Goal: Task Accomplishment & Management: Use online tool/utility

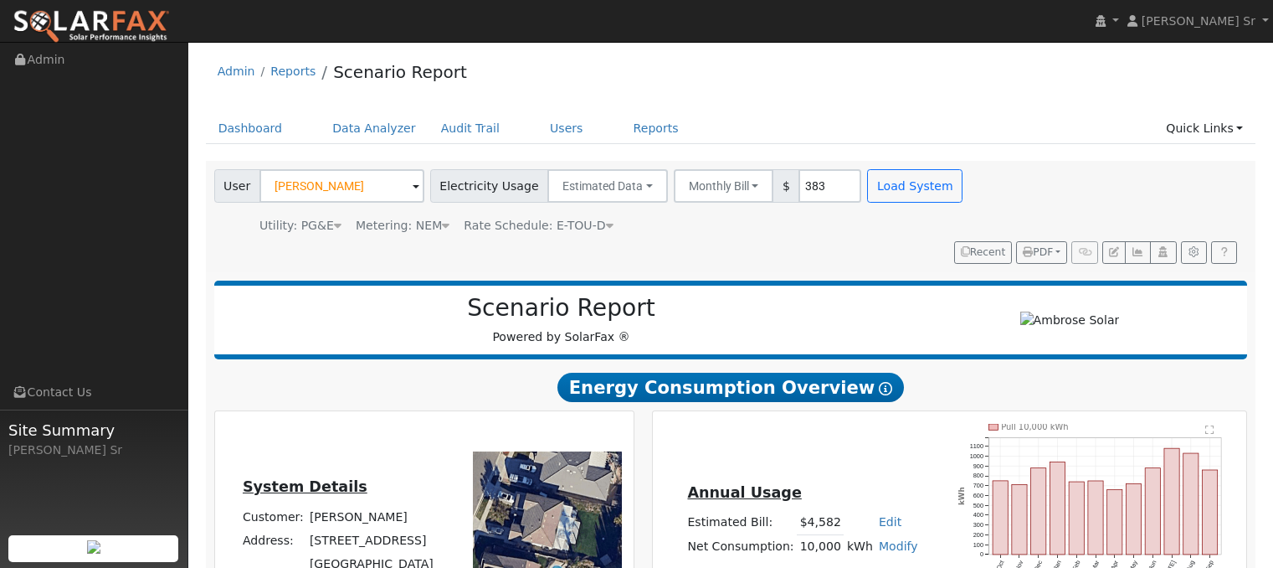
scroll to position [962, 0]
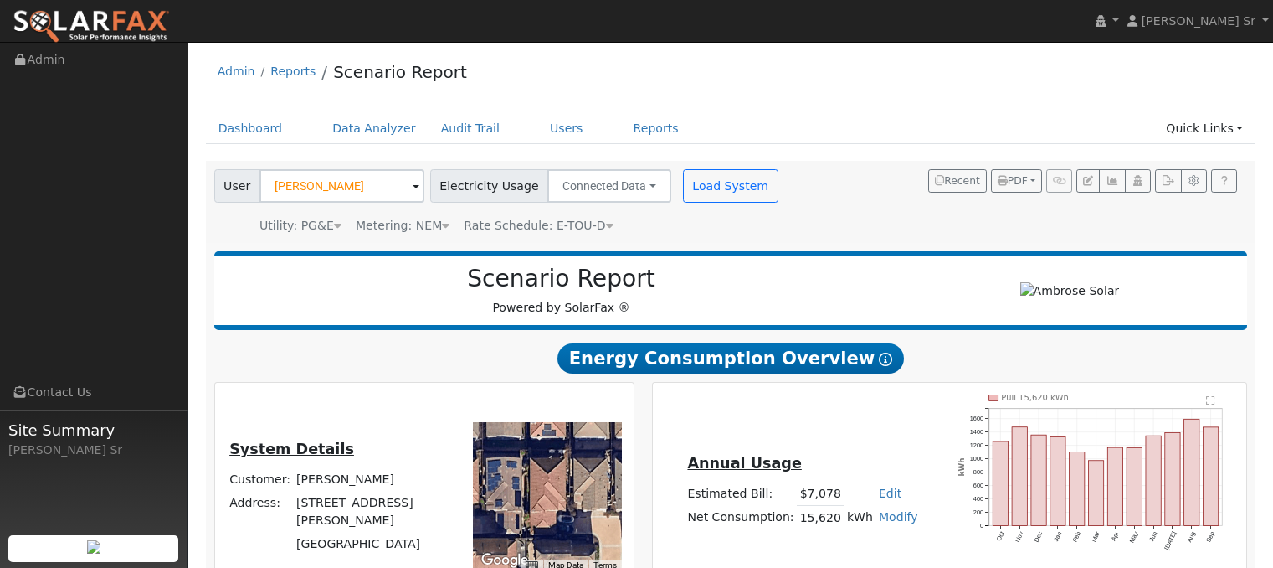
scroll to position [805, 0]
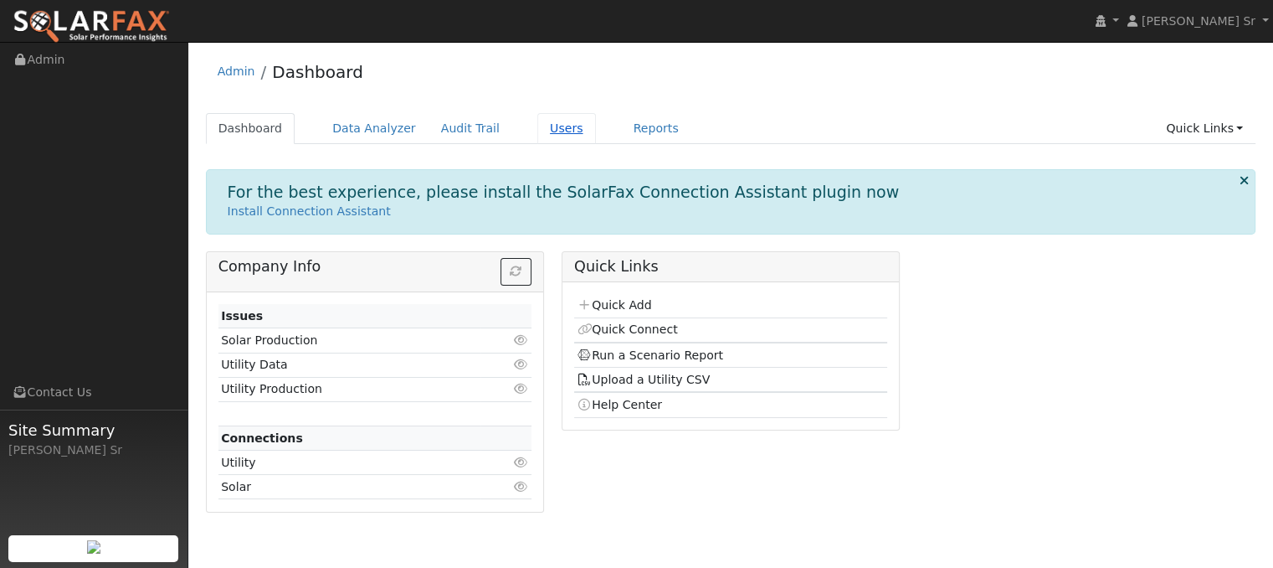
click at [540, 131] on link "Users" at bounding box center [566, 128] width 59 height 31
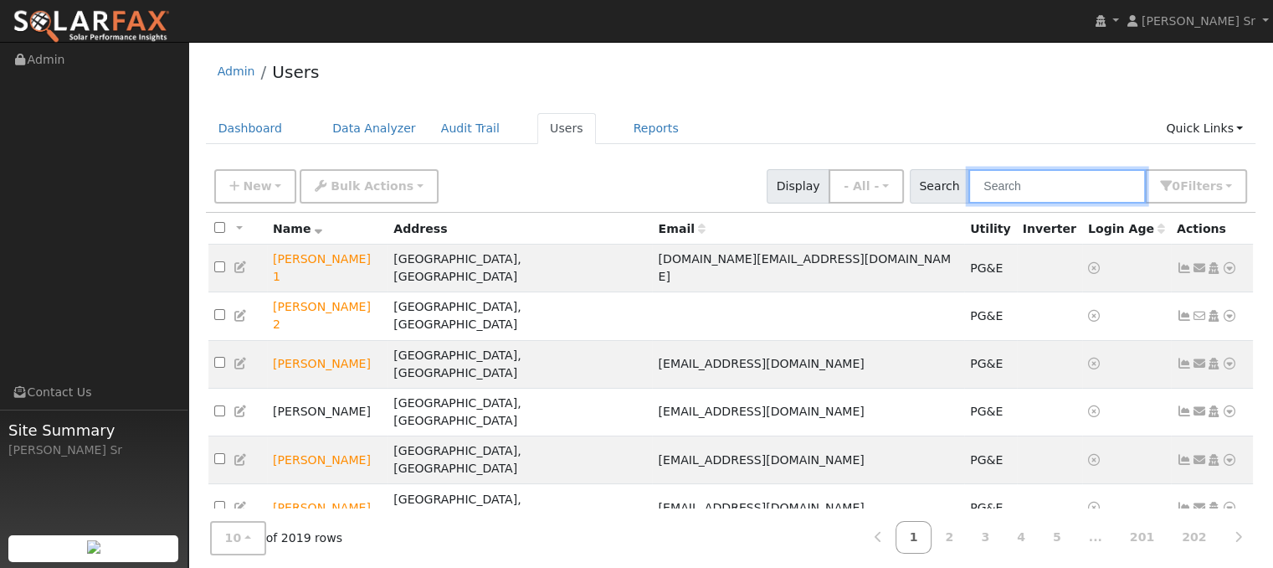
click at [1005, 192] on input "text" at bounding box center [1057, 186] width 177 height 34
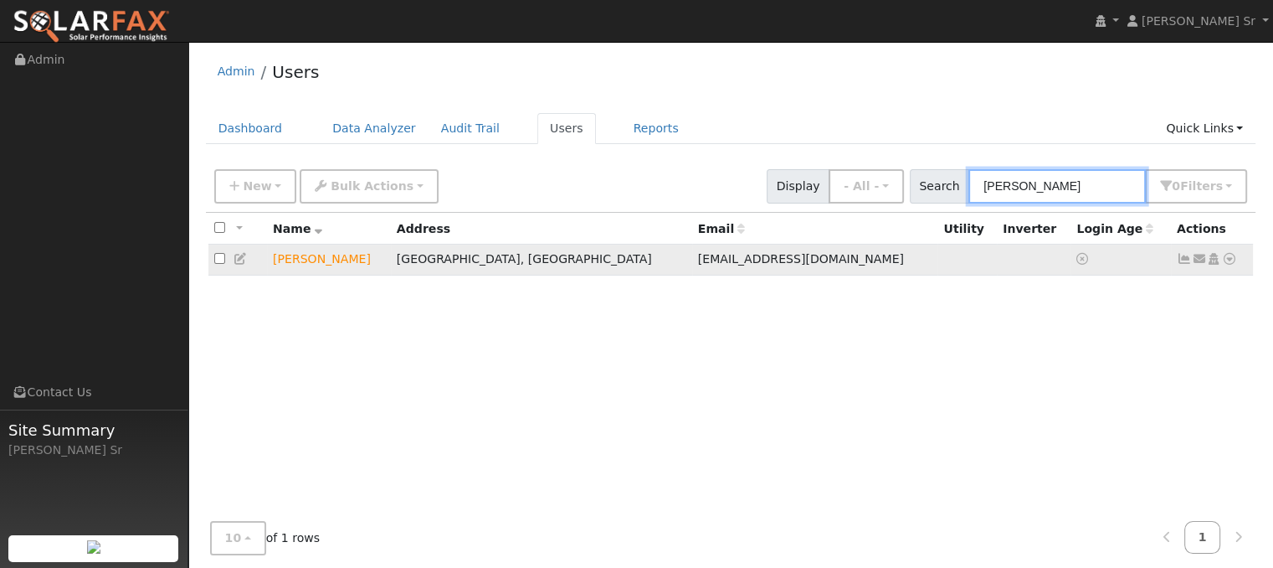
type input "[PERSON_NAME]"
click at [1228, 260] on icon at bounding box center [1229, 259] width 15 height 12
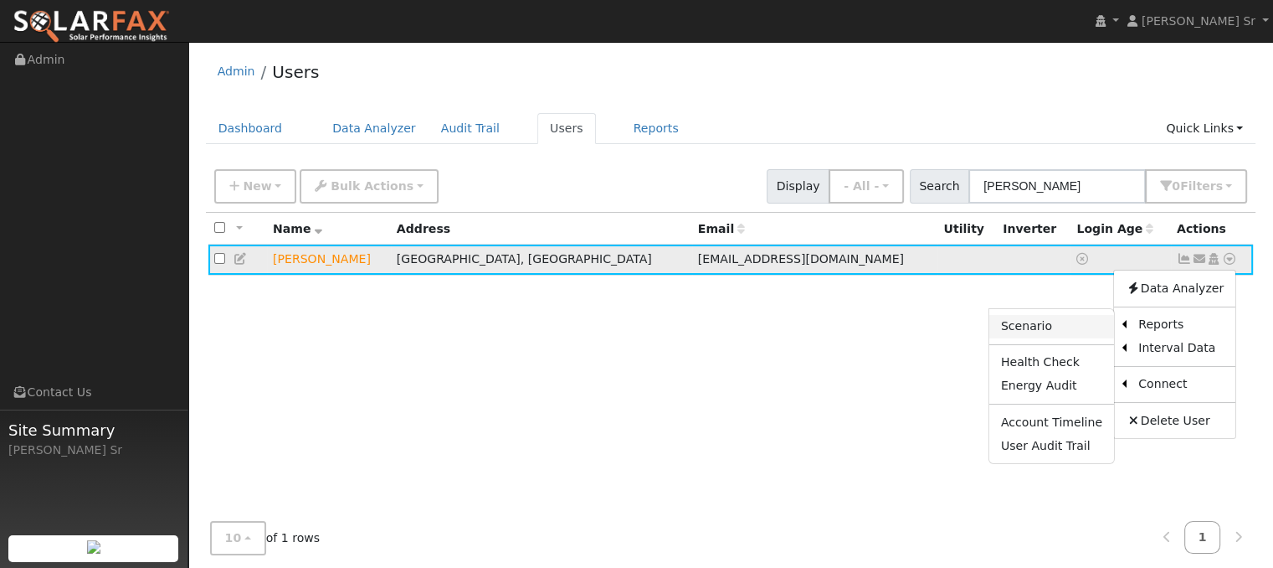
click at [1036, 326] on link "Scenario" at bounding box center [1052, 326] width 125 height 23
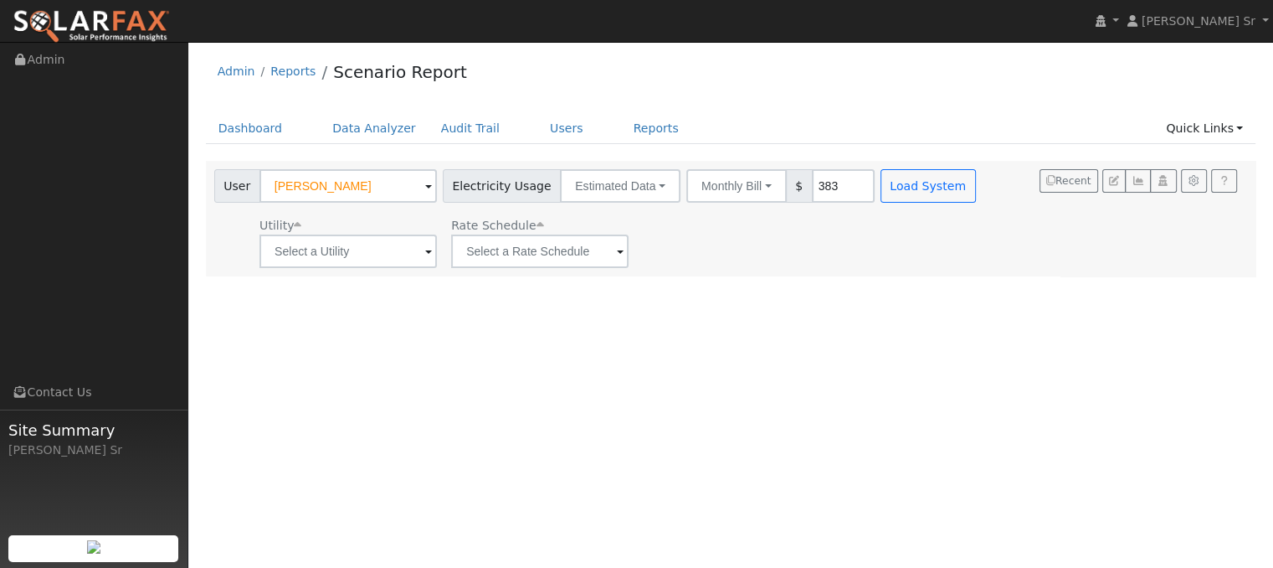
click at [425, 249] on span at bounding box center [428, 252] width 7 height 19
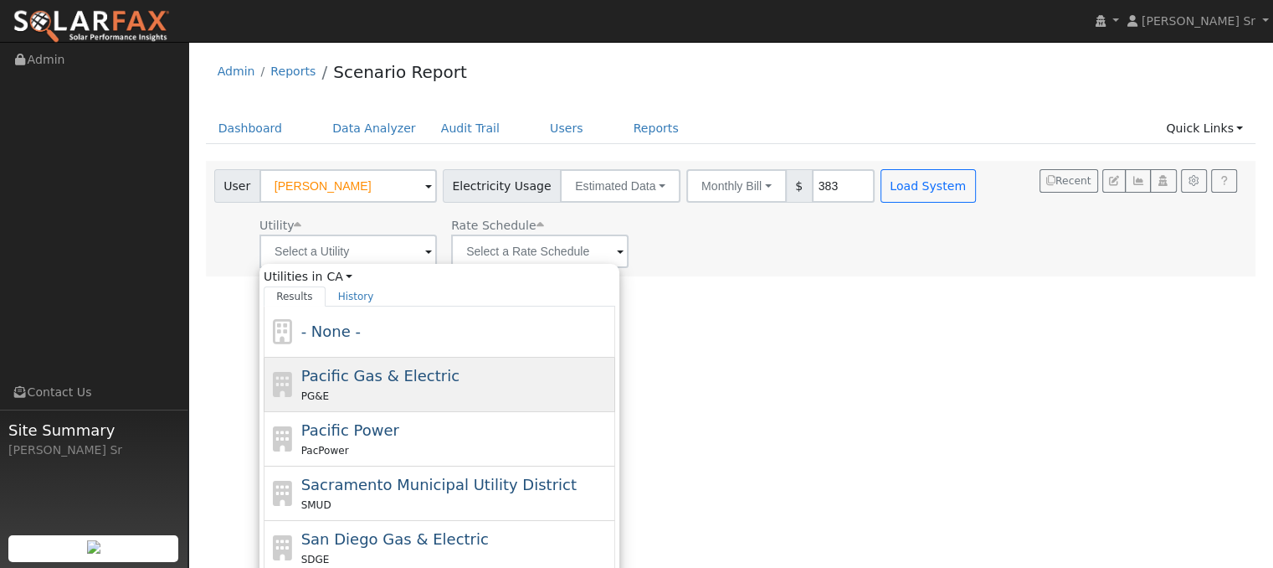
click at [416, 374] on span "Pacific Gas & Electric" at bounding box center [380, 376] width 158 height 18
type input "Pacific Gas & Electric"
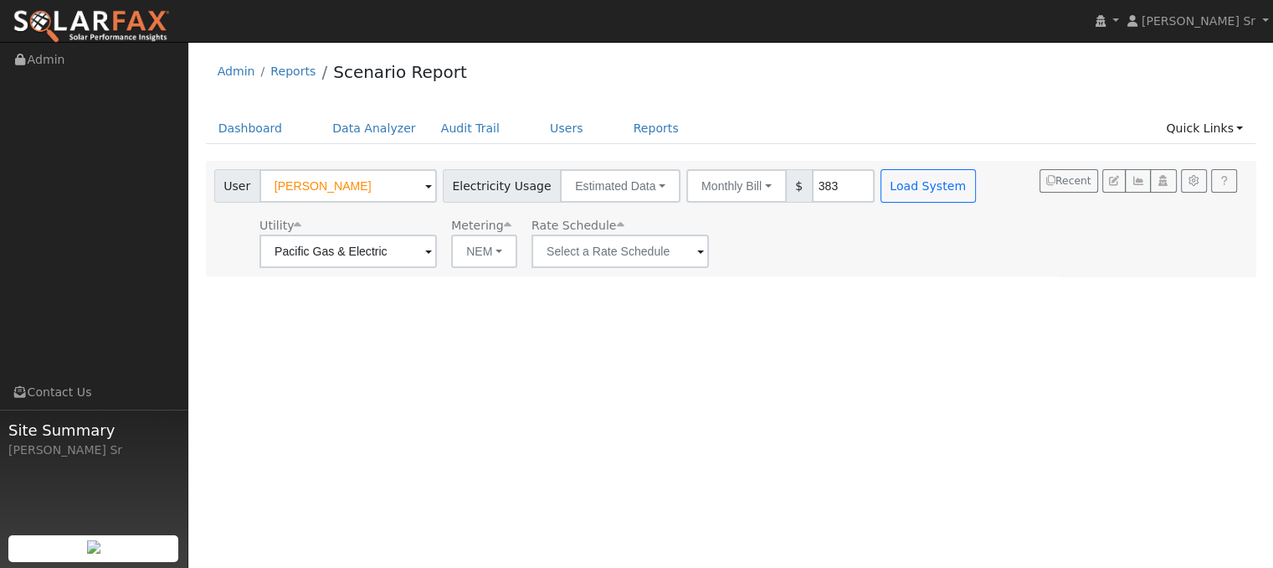
click at [697, 251] on span at bounding box center [700, 252] width 7 height 19
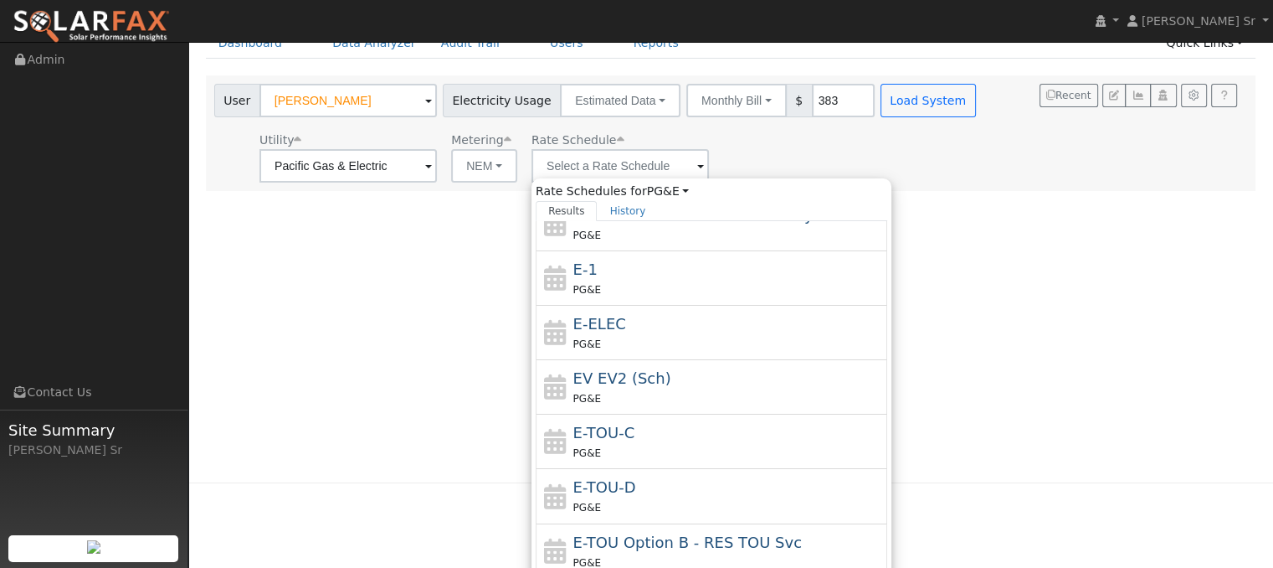
scroll to position [89, 0]
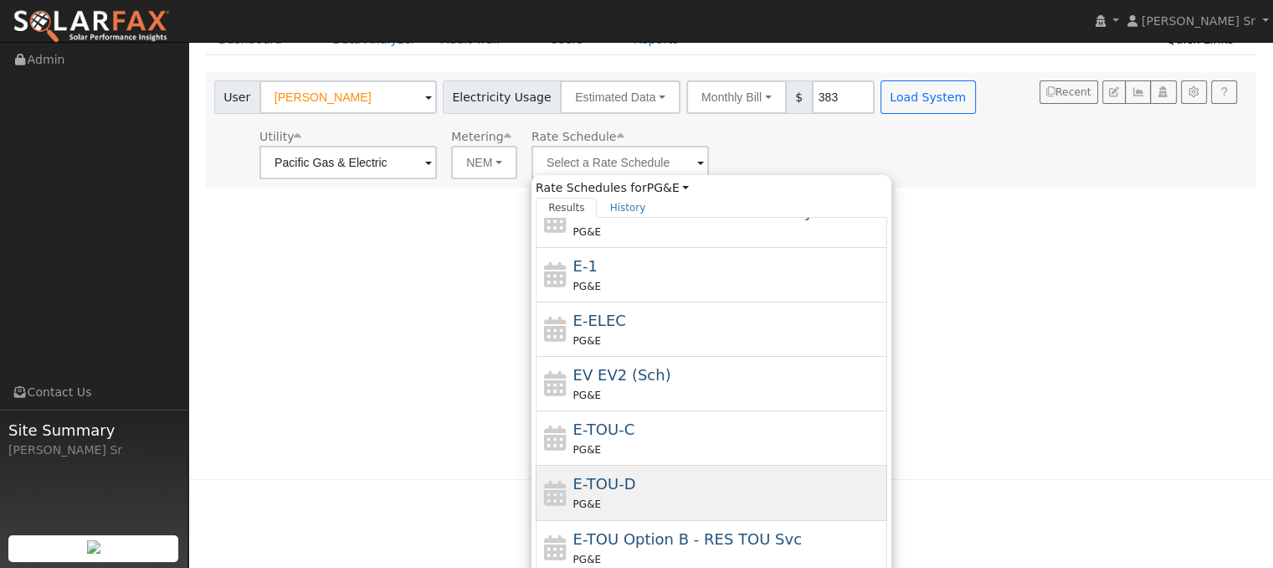
click at [634, 486] on div "E-TOU-D PG&E" at bounding box center [728, 492] width 311 height 40
type input "E-TOU-D"
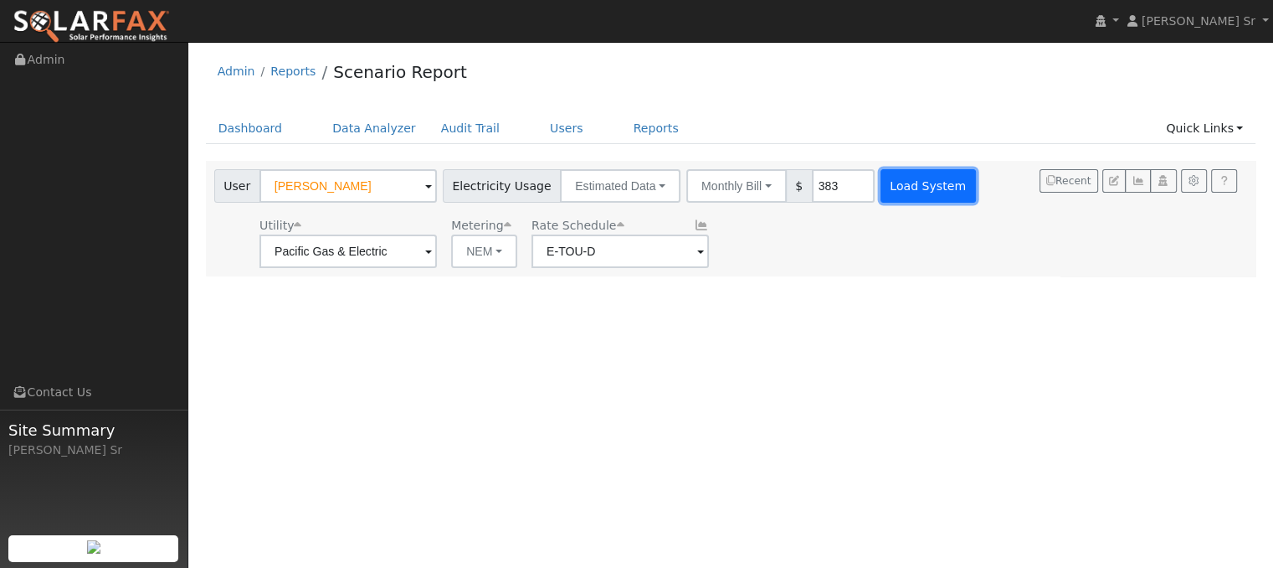
click at [909, 188] on button "Load System" at bounding box center [928, 185] width 95 height 33
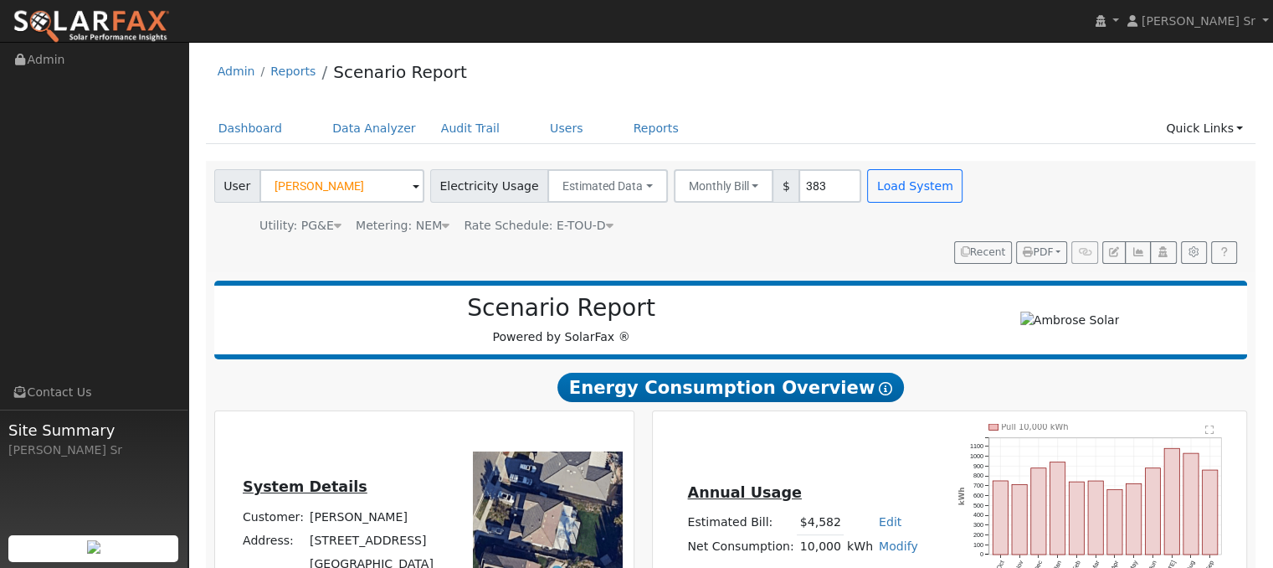
type input "0"
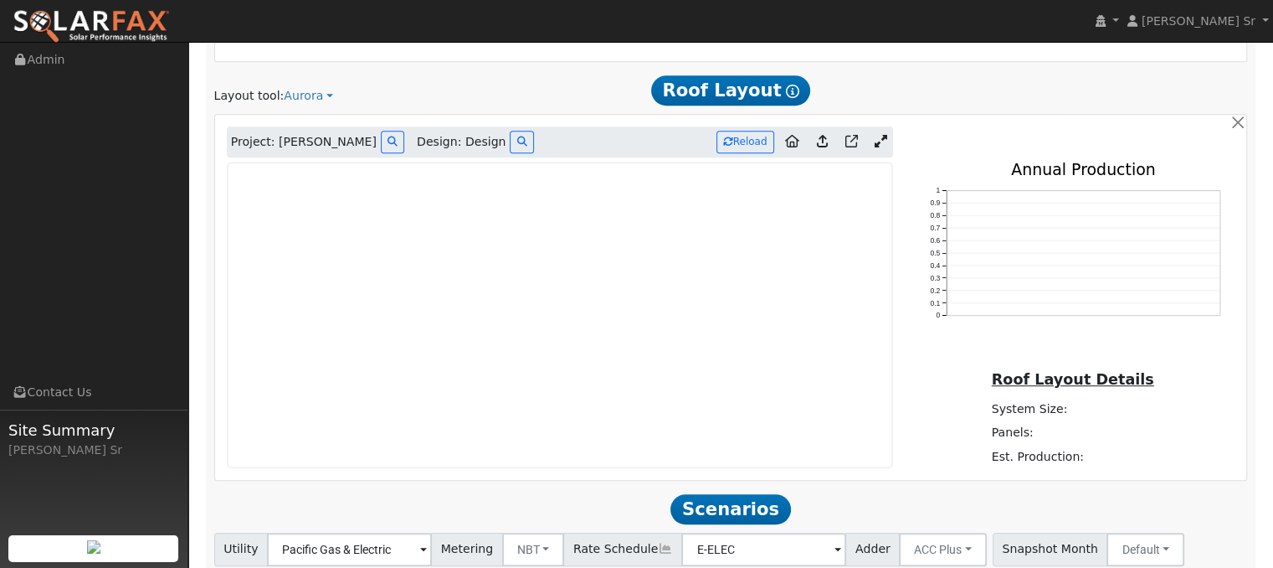
scroll to position [899, 0]
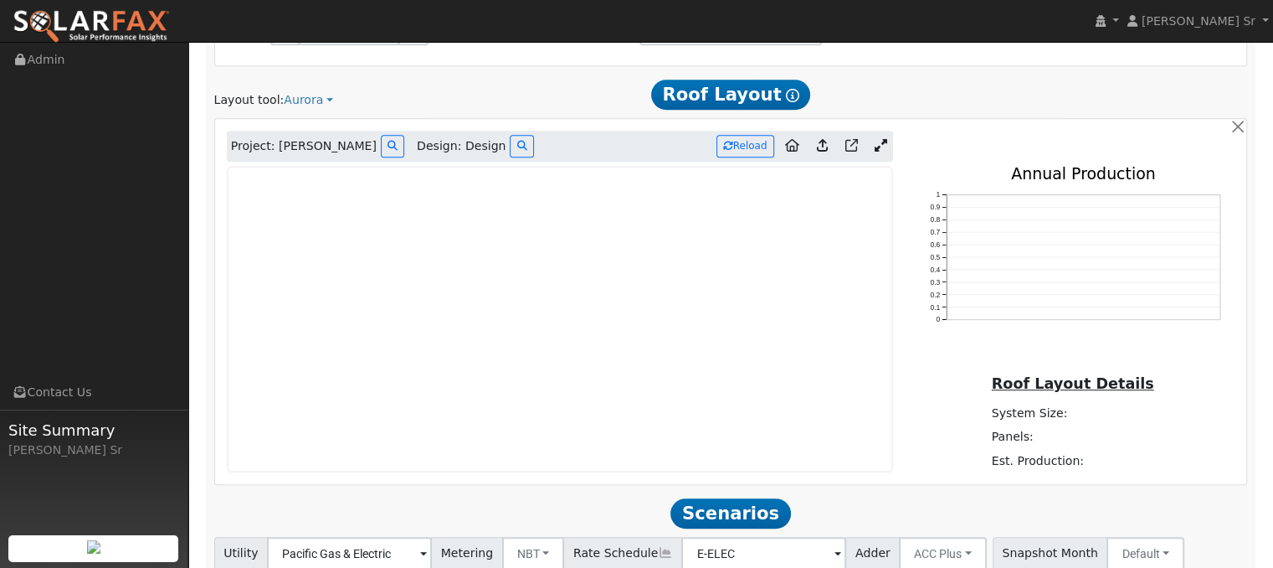
click at [883, 139] on icon at bounding box center [881, 145] width 13 height 13
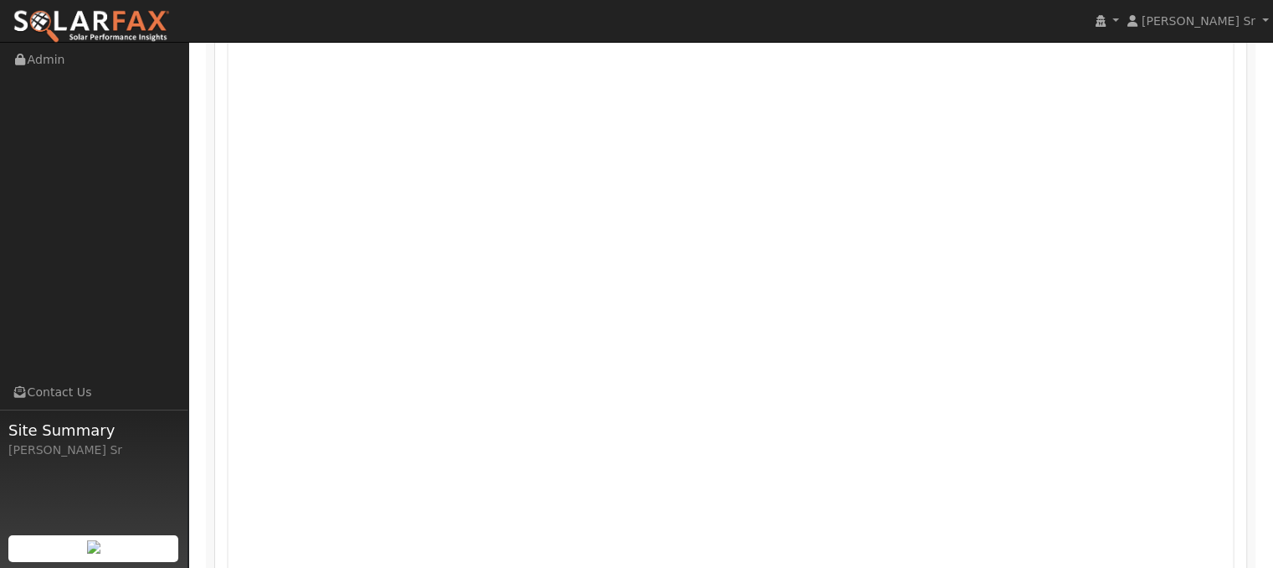
scroll to position [1071, 0]
